Goal: Task Accomplishment & Management: Manage account settings

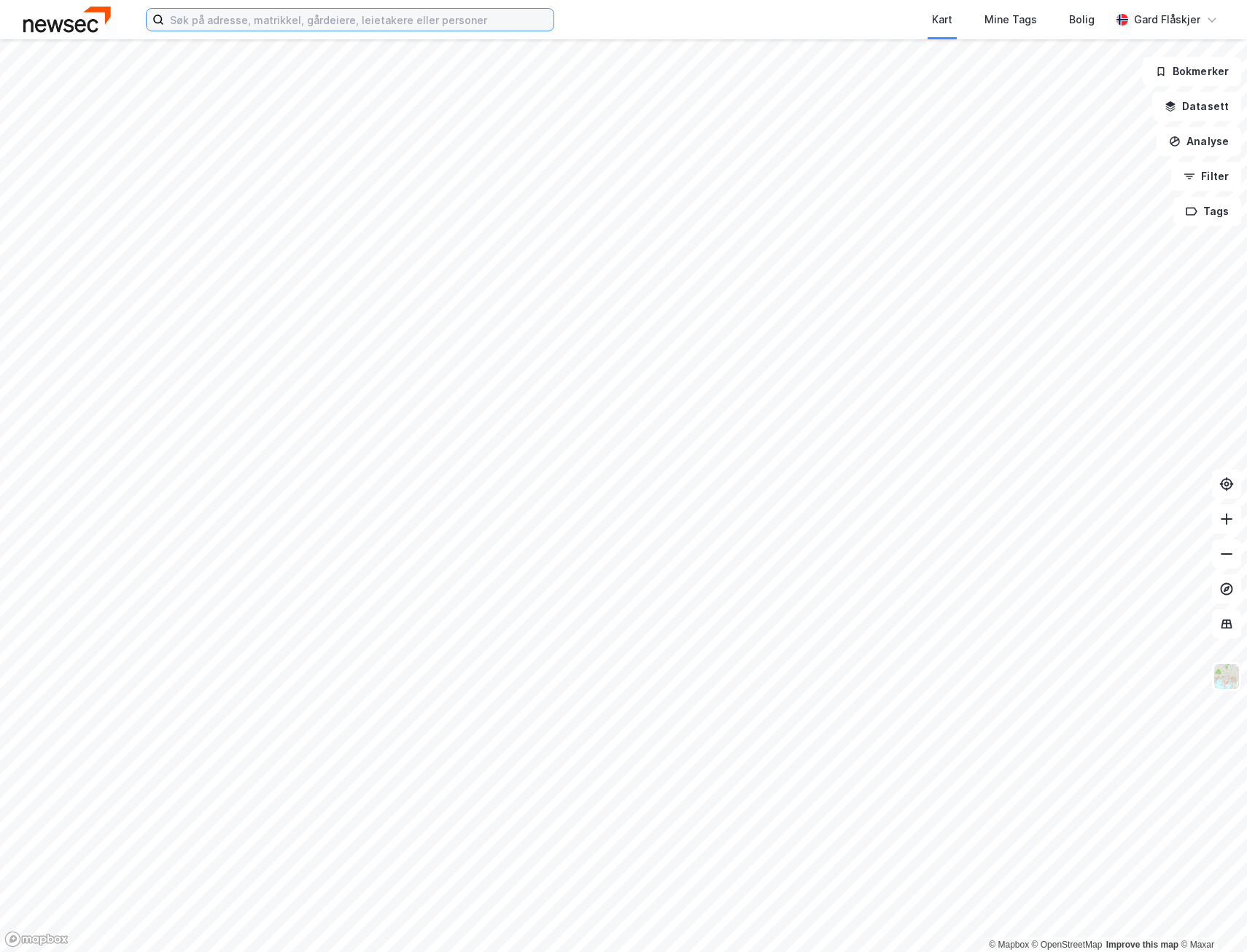
click at [416, 20] on input at bounding box center [359, 20] width 389 height 22
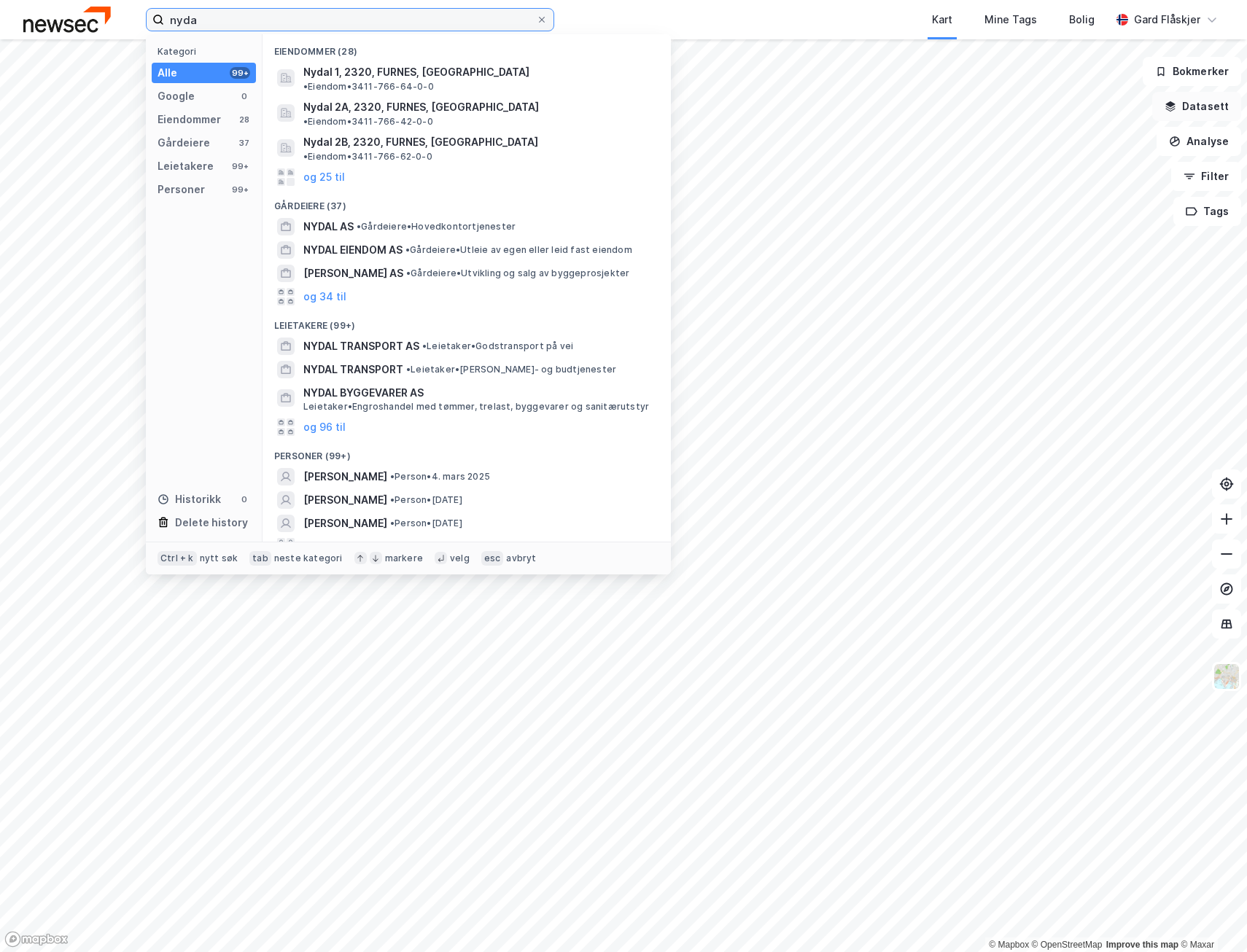
type input "nyda"
click at [1188, 113] on button "Datasett" at bounding box center [1197, 106] width 89 height 29
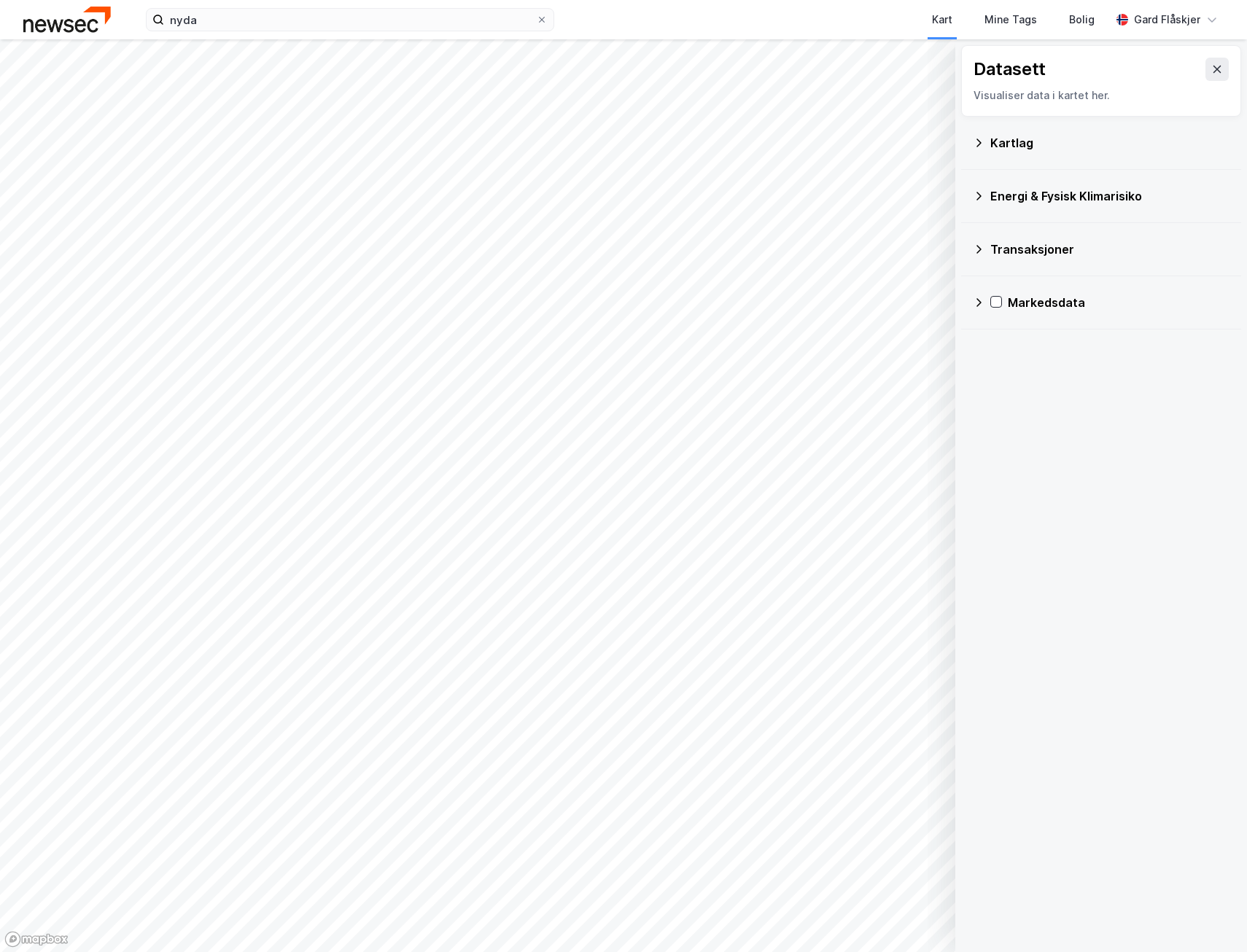
click at [1056, 147] on div "Kartlag" at bounding box center [1110, 142] width 239 height 17
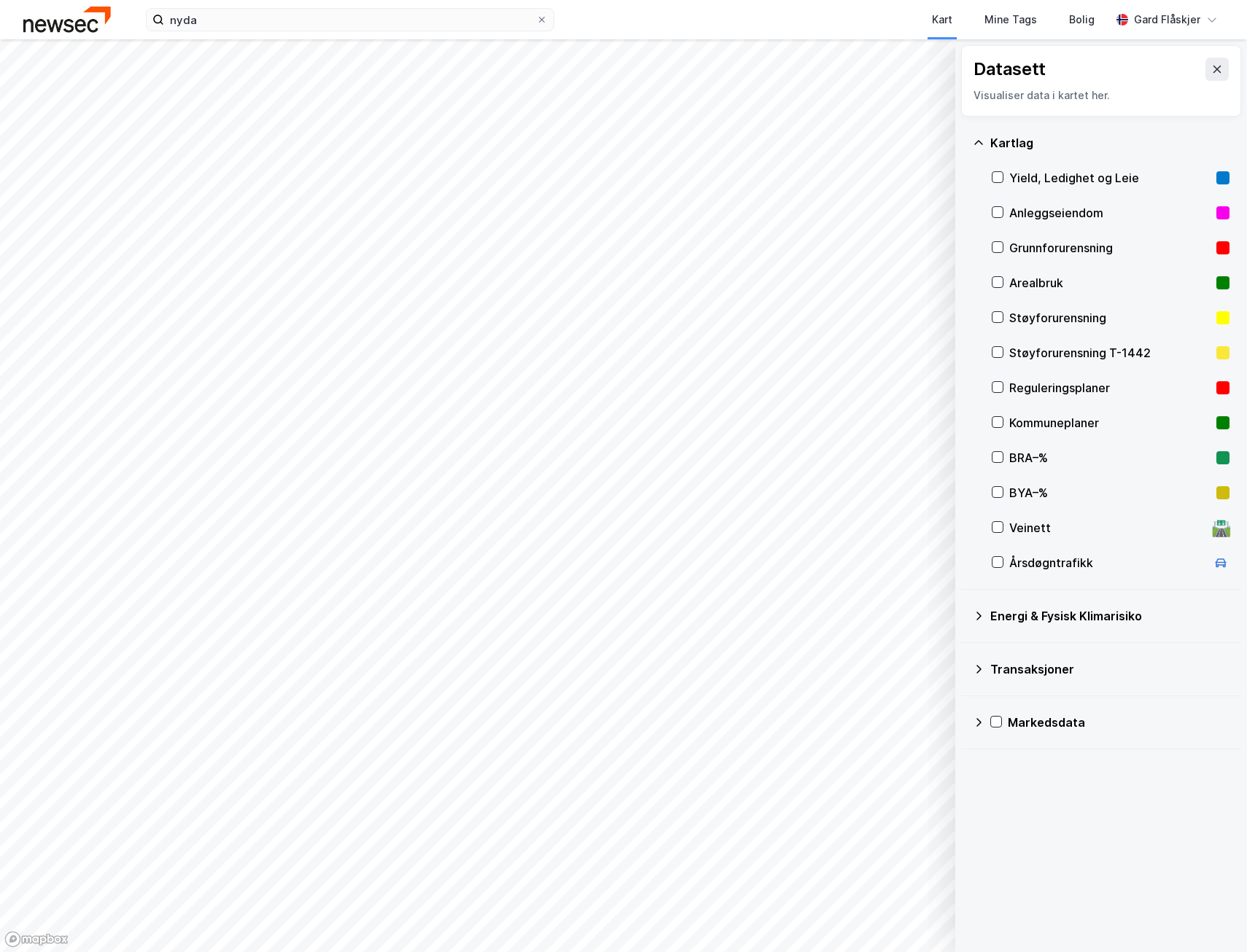
click at [1059, 177] on div "Yield, Ledighet og Leie" at bounding box center [1110, 177] width 201 height 17
click at [1206, 60] on button at bounding box center [1218, 69] width 24 height 24
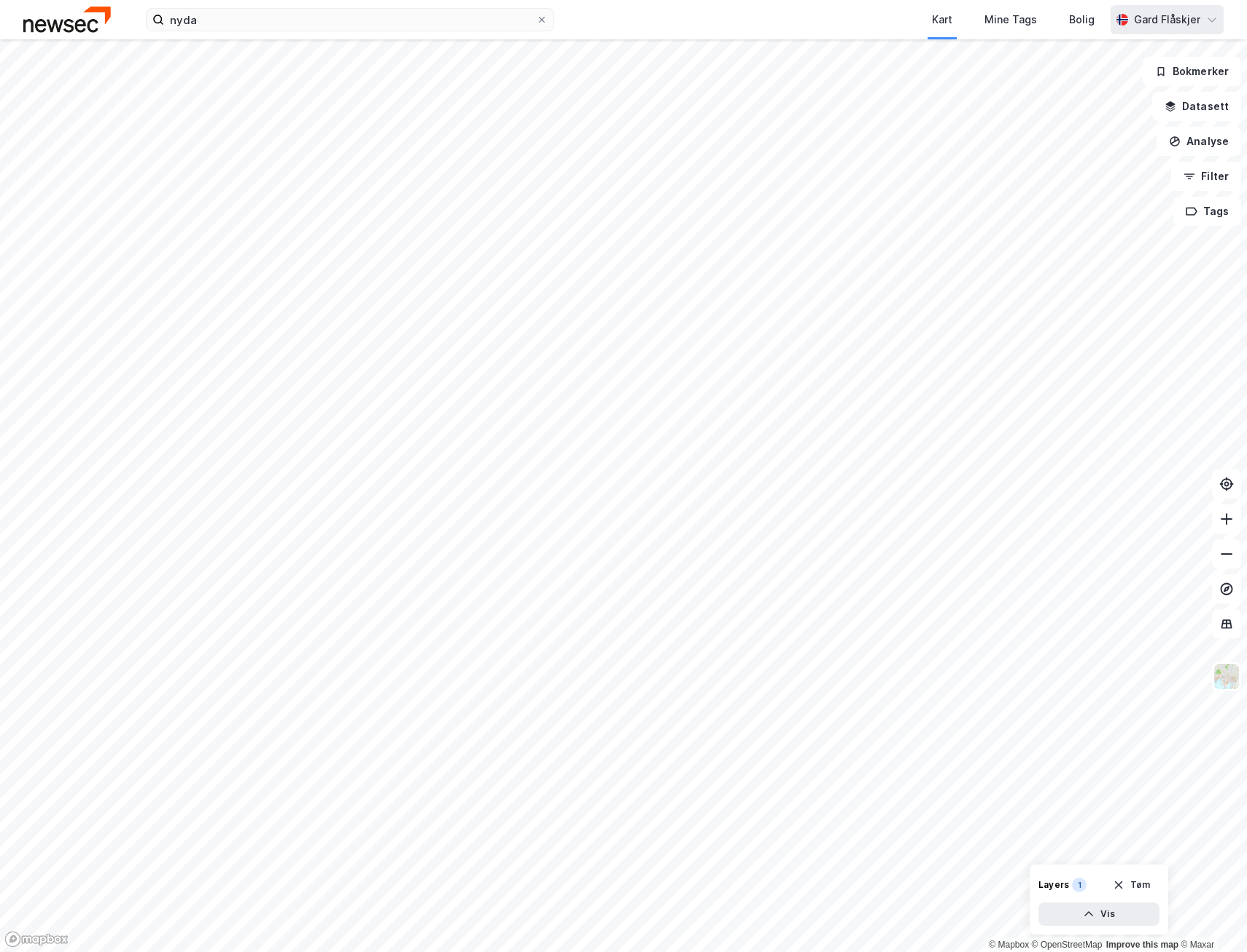
click at [1194, 28] on div "Gard Flåskjer" at bounding box center [1168, 20] width 113 height 29
click at [1194, 28] on div "Gard Flåskjer" at bounding box center [1167, 19] width 66 height 17
click at [1182, 108] on button "Datasett" at bounding box center [1197, 106] width 89 height 29
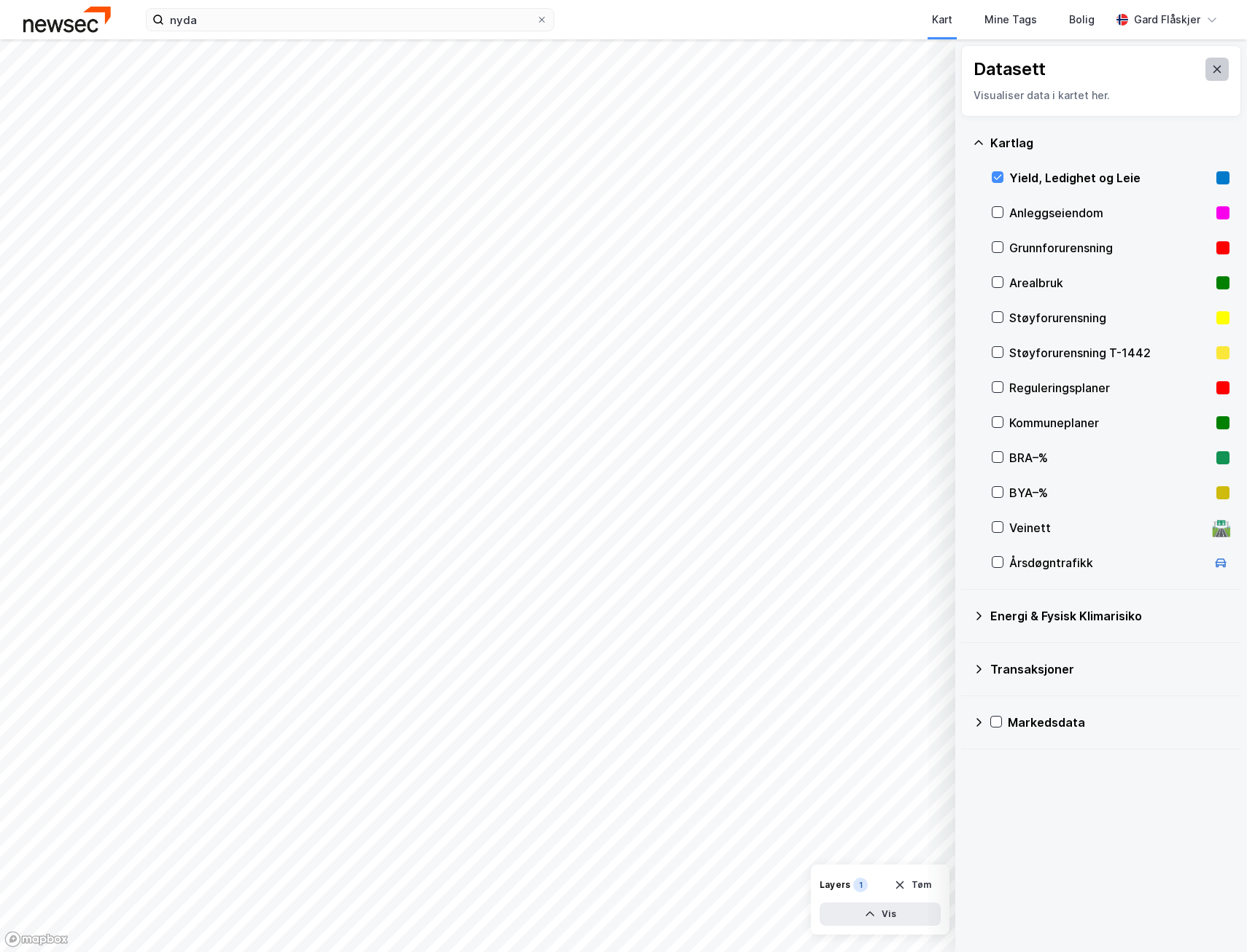
click at [1212, 70] on icon at bounding box center [1218, 70] width 11 height 11
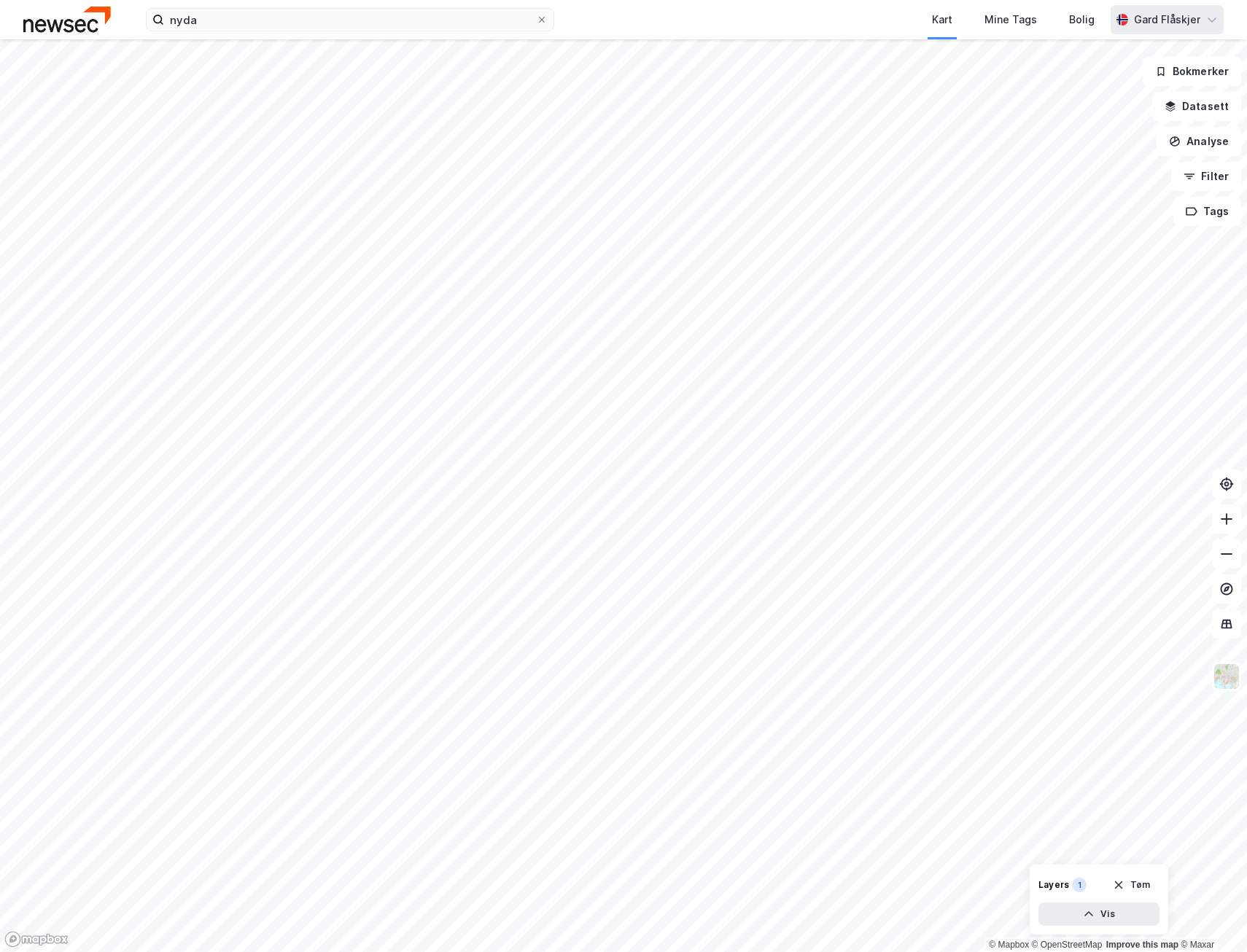
click at [1209, 29] on div "Gard Flåskjer" at bounding box center [1168, 20] width 113 height 29
click at [1209, 25] on icon at bounding box center [1212, 20] width 11 height 11
click at [1137, 87] on div "Logg ut" at bounding box center [1129, 89] width 190 height 35
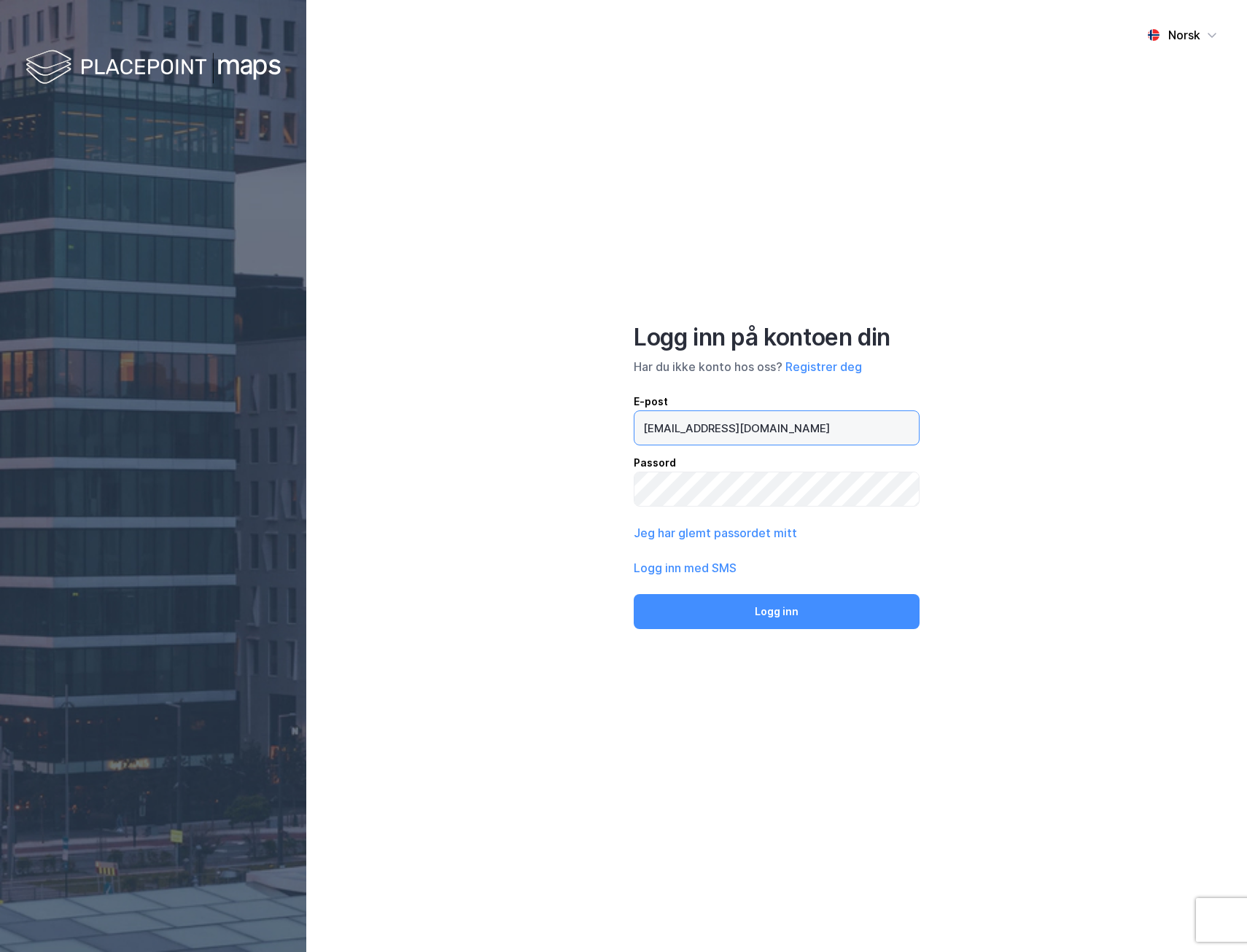
click at [743, 426] on input "[EMAIL_ADDRESS][DOMAIN_NAME]" at bounding box center [777, 428] width 285 height 34
type input "[EMAIL_ADDRESS][DOMAIN_NAME]"
click at [1097, 484] on div "Norsk Logg inn på kontoen din Har du ikke konto hos oss? Registrer deg E-post […" at bounding box center [777, 476] width 941 height 952
click at [565, 606] on div "Norsk Logg inn på kontoen din Har du ikke konto hos oss? Registrer deg E-post […" at bounding box center [777, 476] width 941 height 952
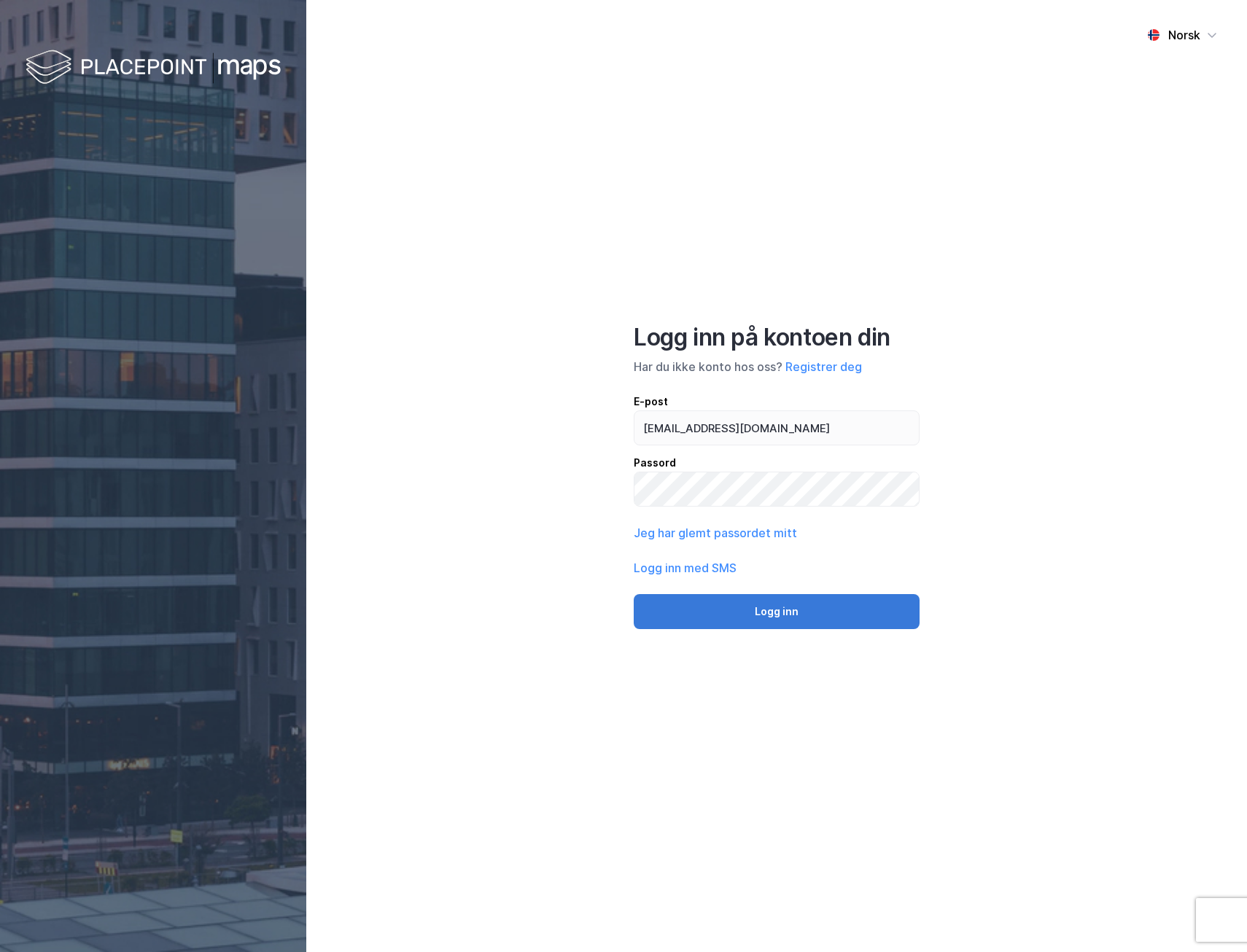
click at [741, 595] on button "Logg inn" at bounding box center [777, 612] width 286 height 35
